Goal: Task Accomplishment & Management: Manage account settings

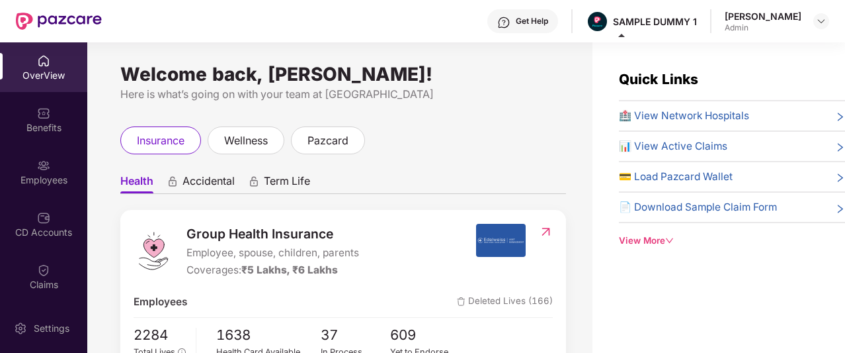
click at [773, 30] on div "Admin" at bounding box center [763, 27] width 77 height 11
click at [814, 21] on div at bounding box center [822, 21] width 16 height 16
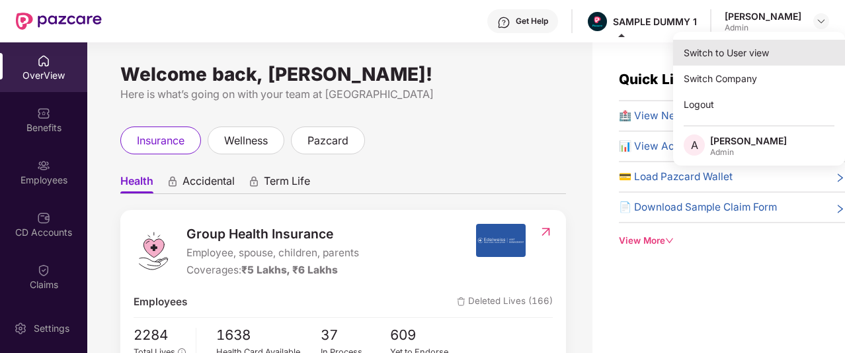
click at [697, 60] on div "Switch to User view" at bounding box center [759, 53] width 172 height 26
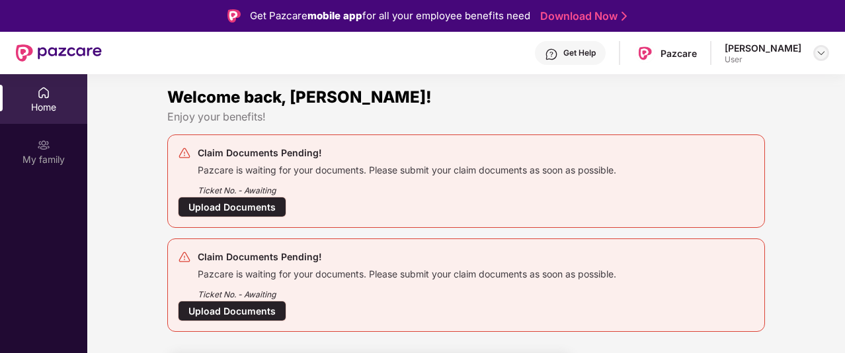
click at [820, 51] on img at bounding box center [821, 53] width 11 height 11
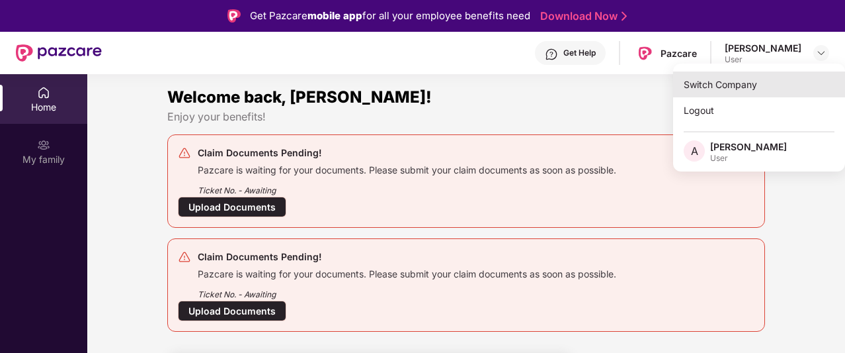
click at [722, 87] on div "Switch Company" at bounding box center [759, 84] width 172 height 26
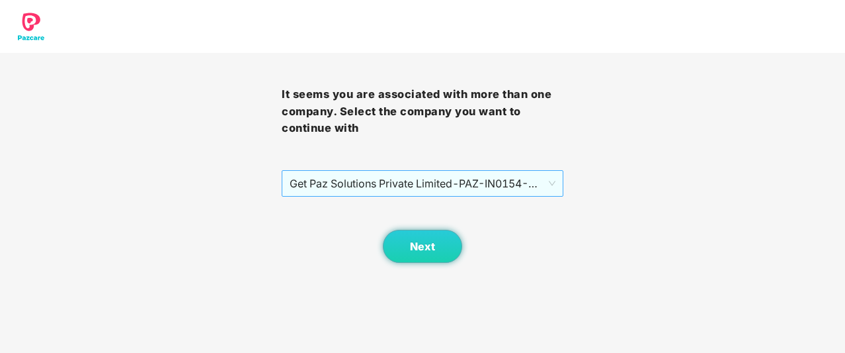
click at [383, 185] on span "Get Paz Solutions Private Limited - PAZ-IN0154 - EMPLOYEE" at bounding box center [423, 183] width 266 height 25
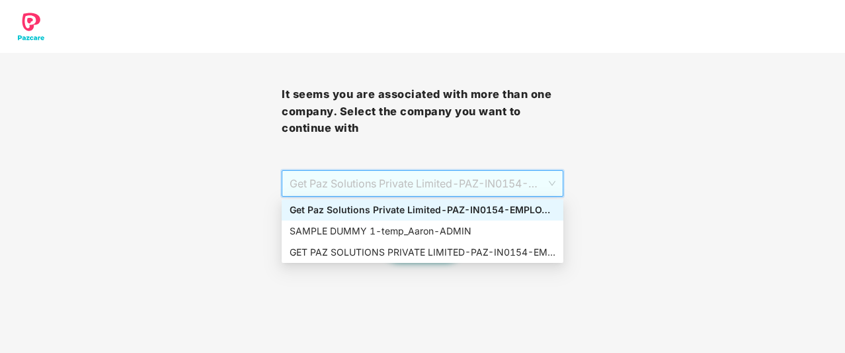
click at [405, 207] on div "Get Paz Solutions Private Limited - PAZ-IN0154 - EMPLOYEE" at bounding box center [423, 209] width 266 height 15
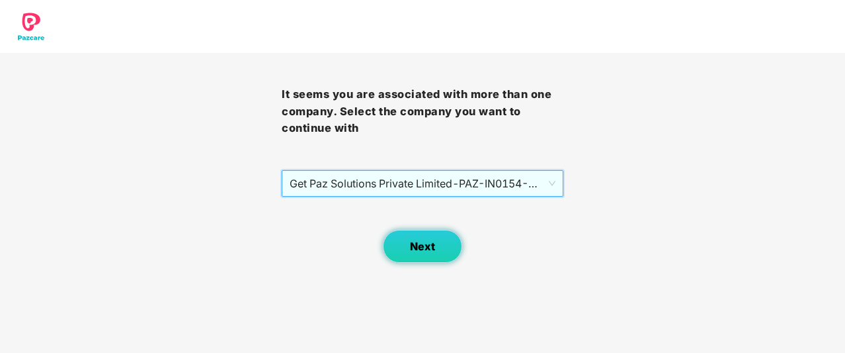
click at [454, 248] on button "Next" at bounding box center [422, 246] width 79 height 33
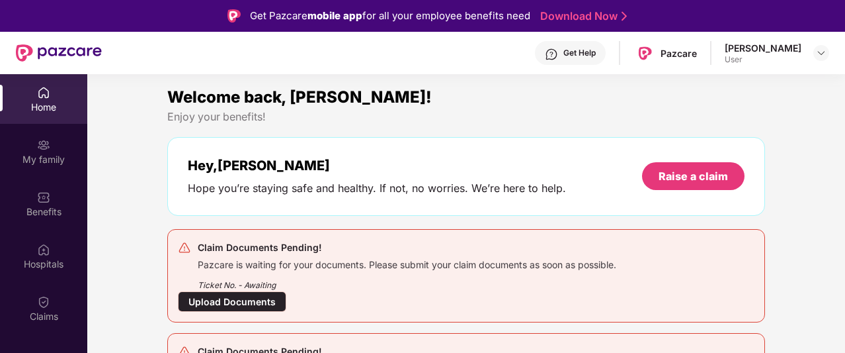
click at [808, 56] on div "[PERSON_NAME] Acto User" at bounding box center [777, 53] width 105 height 23
click at [822, 51] on img at bounding box center [821, 53] width 11 height 11
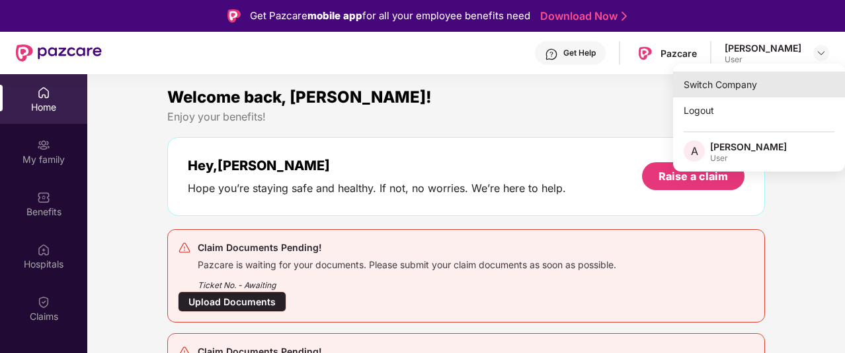
click at [720, 81] on div "Switch Company" at bounding box center [759, 84] width 172 height 26
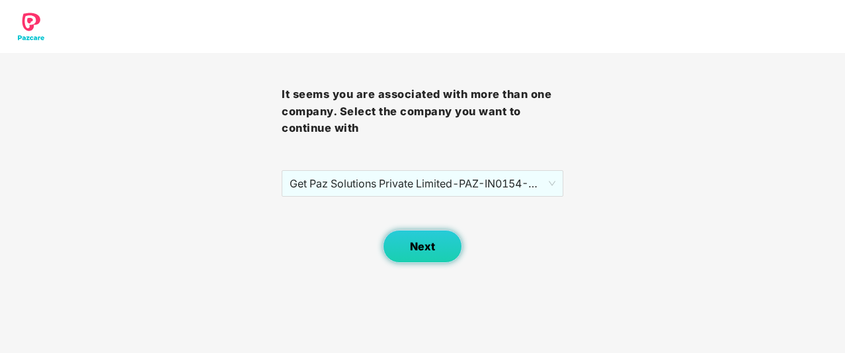
click at [421, 231] on button "Next" at bounding box center [422, 246] width 79 height 33
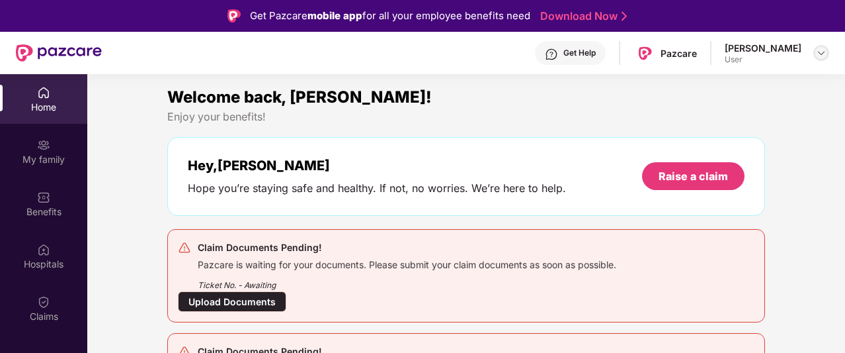
click at [823, 53] on img at bounding box center [821, 53] width 11 height 11
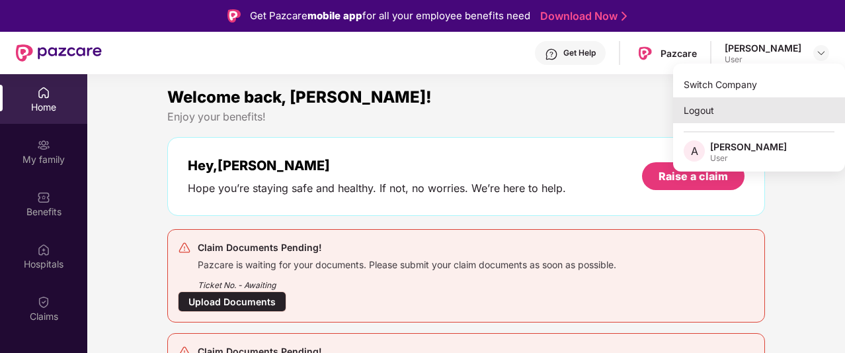
click at [710, 108] on div "Logout" at bounding box center [759, 110] width 172 height 26
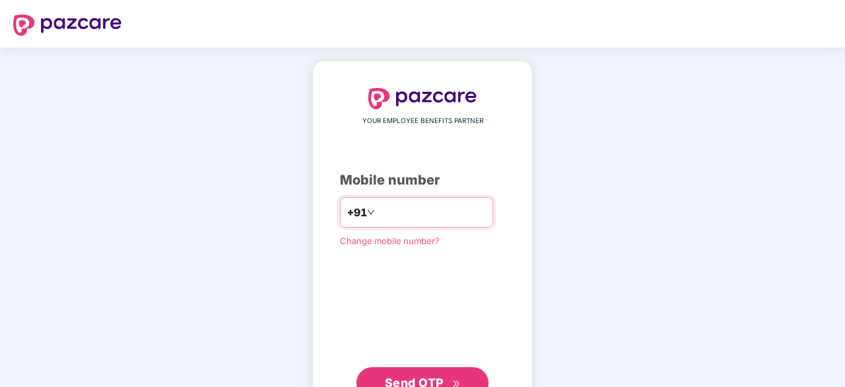
type input "**********"
click at [447, 352] on span "Send OTP" at bounding box center [423, 381] width 76 height 19
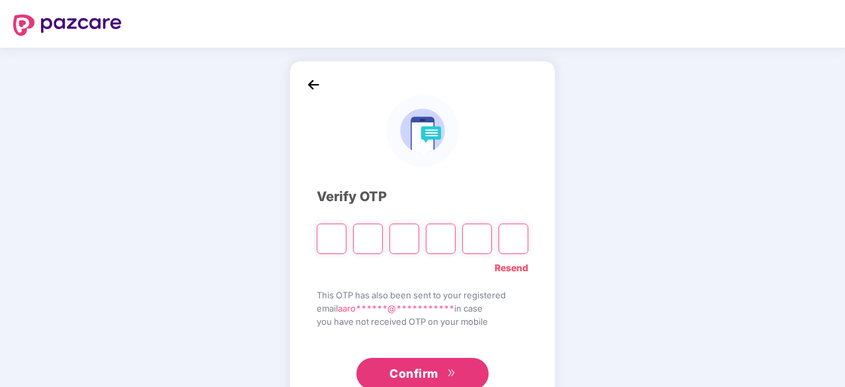
type input "*"
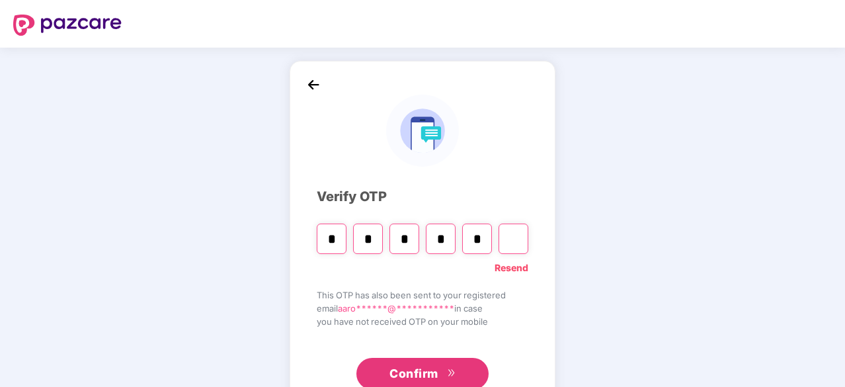
type input "*"
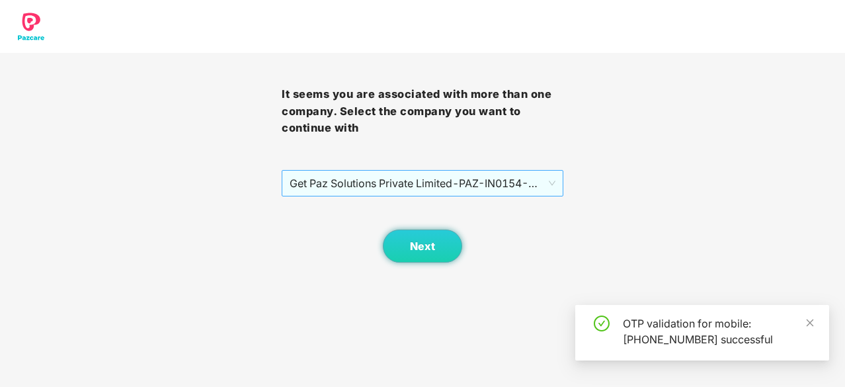
click at [390, 189] on span "Get Paz Solutions Private Limited - PAZ-IN0154 - EMPLOYEE" at bounding box center [423, 183] width 266 height 25
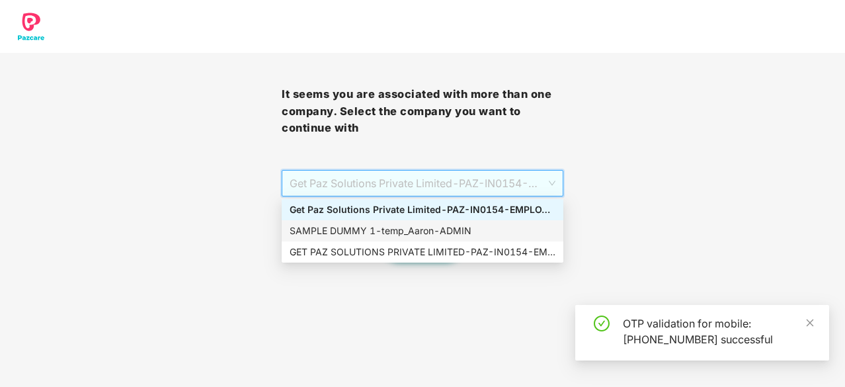
click at [423, 227] on div "SAMPLE DUMMY 1 - [PERSON_NAME]" at bounding box center [423, 231] width 266 height 15
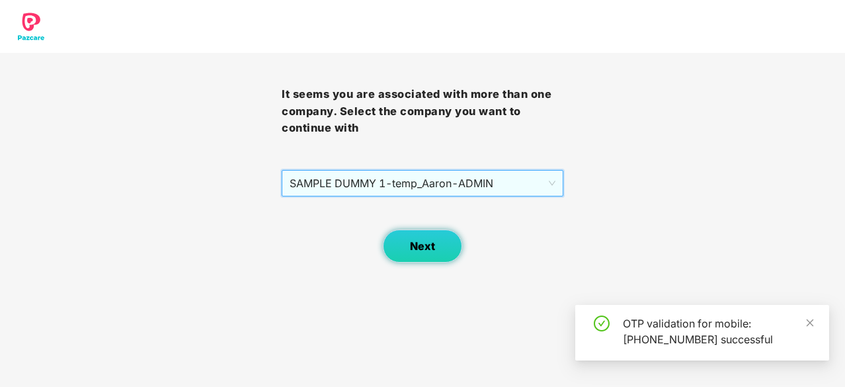
click at [431, 245] on span "Next" at bounding box center [422, 246] width 25 height 13
